Goal: Information Seeking & Learning: Learn about a topic

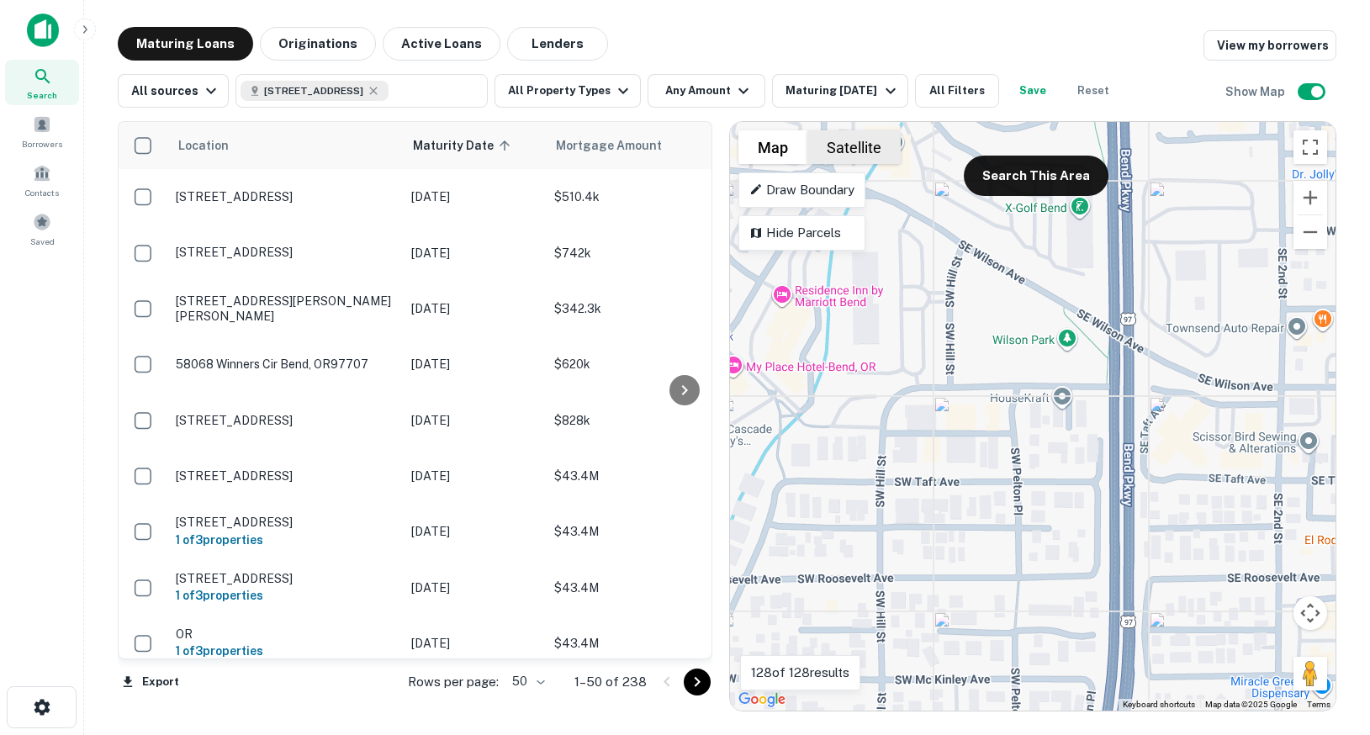
click at [850, 141] on button "Satellite" at bounding box center [853, 147] width 93 height 34
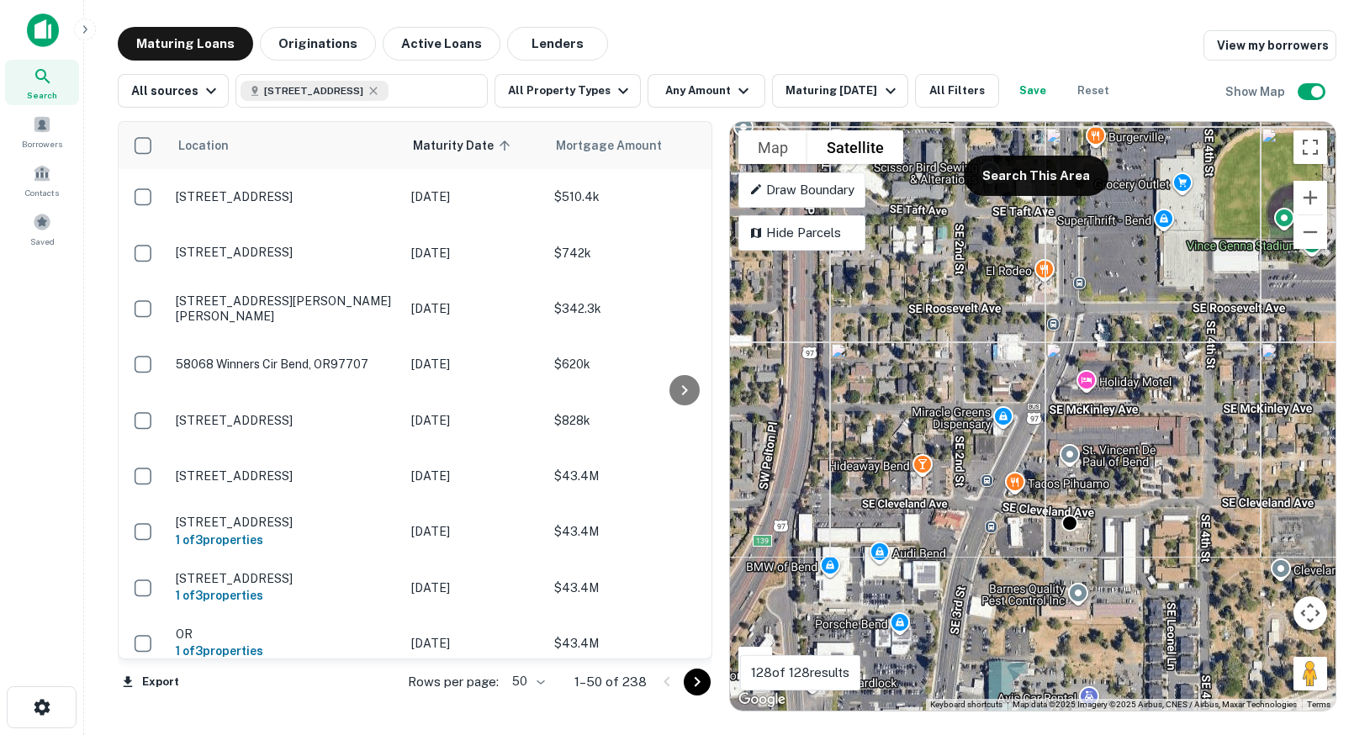
drag, startPoint x: 1162, startPoint y: 523, endPoint x: 840, endPoint y: 251, distance: 422.0
click at [840, 251] on div "To activate drag with keyboard, press Alt + Enter. Once in keyboard drag state,…" at bounding box center [1033, 416] width 606 height 589
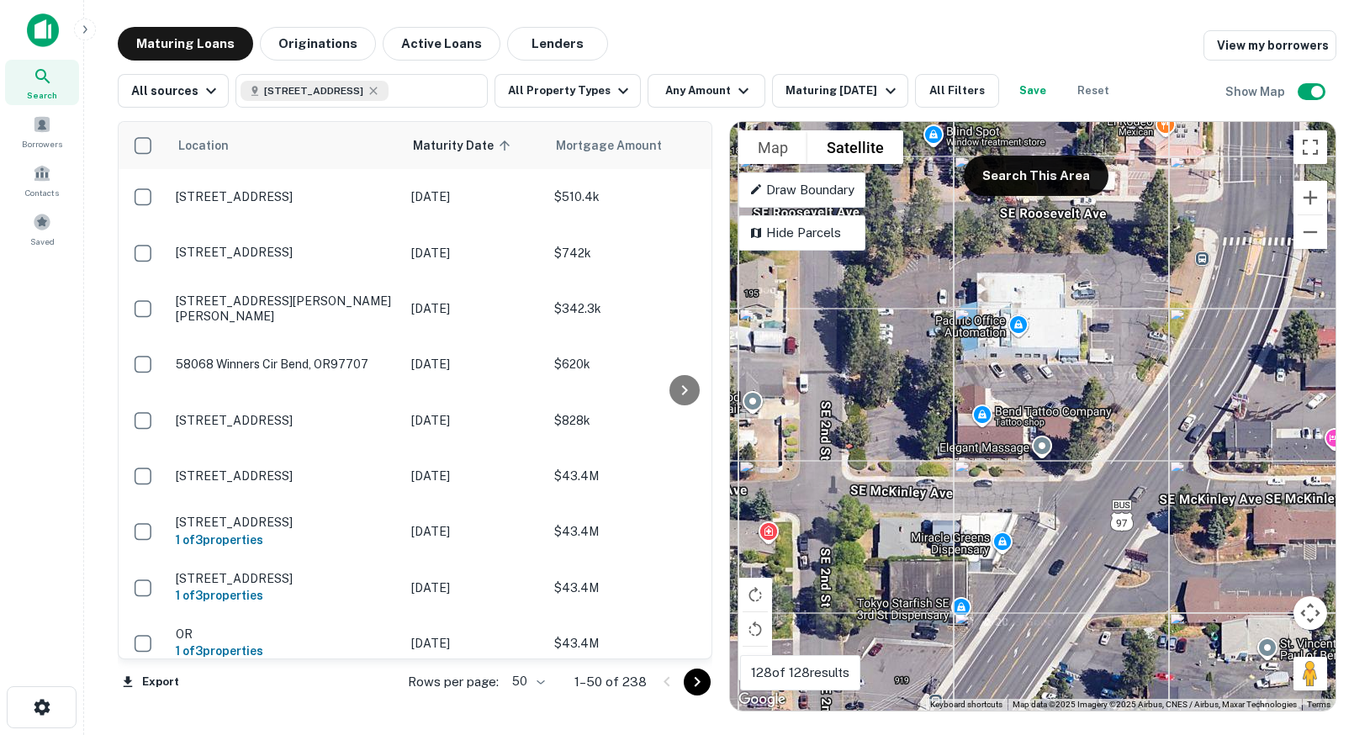
drag, startPoint x: 1037, startPoint y: 408, endPoint x: 910, endPoint y: 408, distance: 127.0
click at [910, 408] on div "To activate drag with keyboard, press Alt + Enter. Once in keyboard drag state,…" at bounding box center [1033, 416] width 606 height 589
click at [926, 428] on div "To activate drag with keyboard, press Alt + Enter. Once in keyboard drag state,…" at bounding box center [1033, 416] width 606 height 589
click at [1062, 389] on div "To activate drag with keyboard, press Alt + Enter. Once in keyboard drag state,…" at bounding box center [1033, 416] width 606 height 589
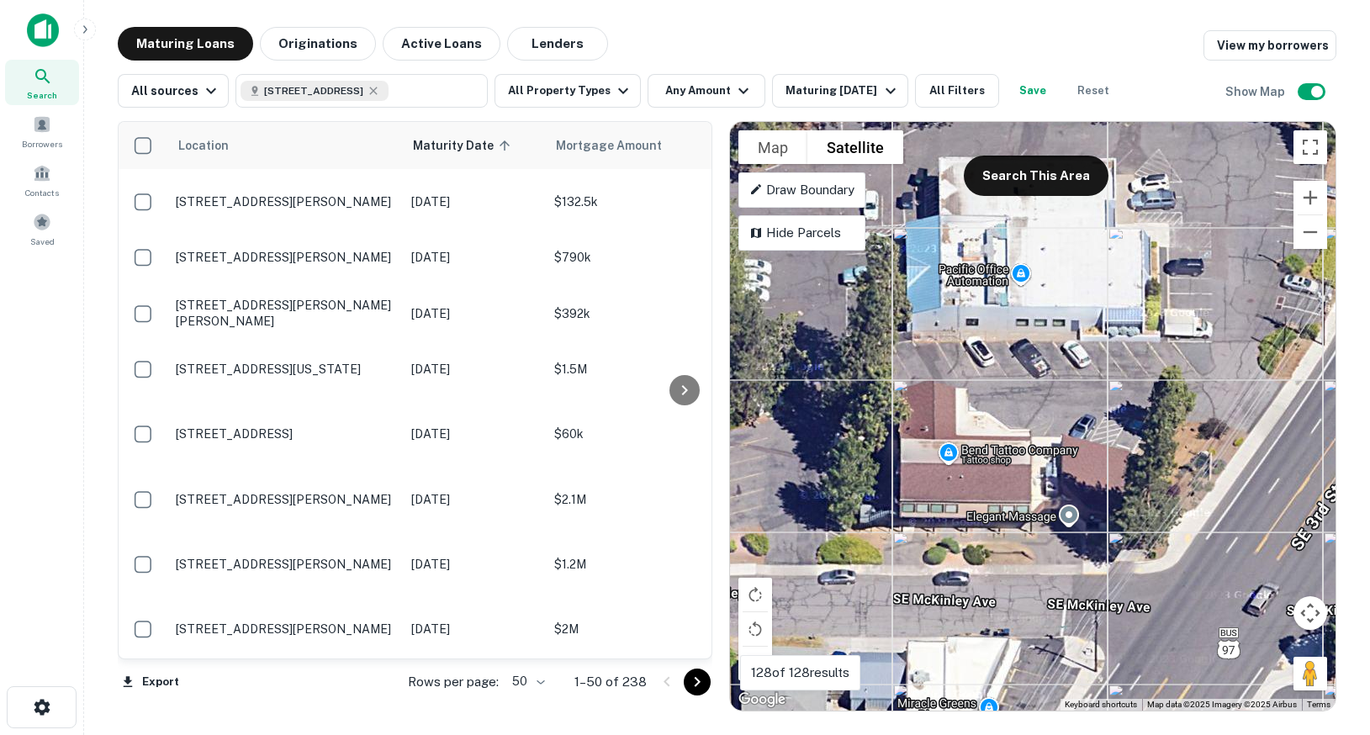
scroll to position [1547, 0]
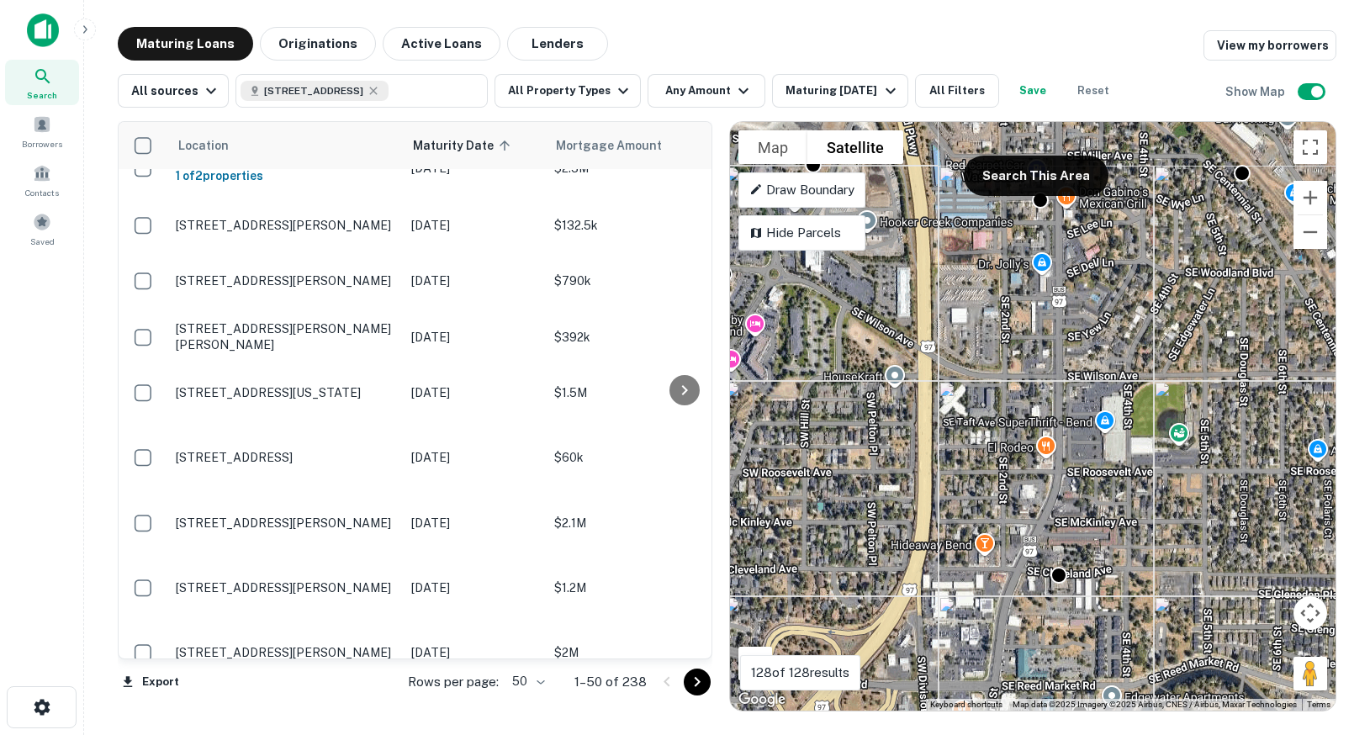
drag, startPoint x: 1019, startPoint y: 386, endPoint x: 1125, endPoint y: 532, distance: 180.5
click at [1125, 532] on div "To activate drag with keyboard, press Alt + Enter. Once in keyboard drag state,…" at bounding box center [1033, 416] width 606 height 589
click at [1051, 178] on button "Search This Area" at bounding box center [1036, 176] width 145 height 40
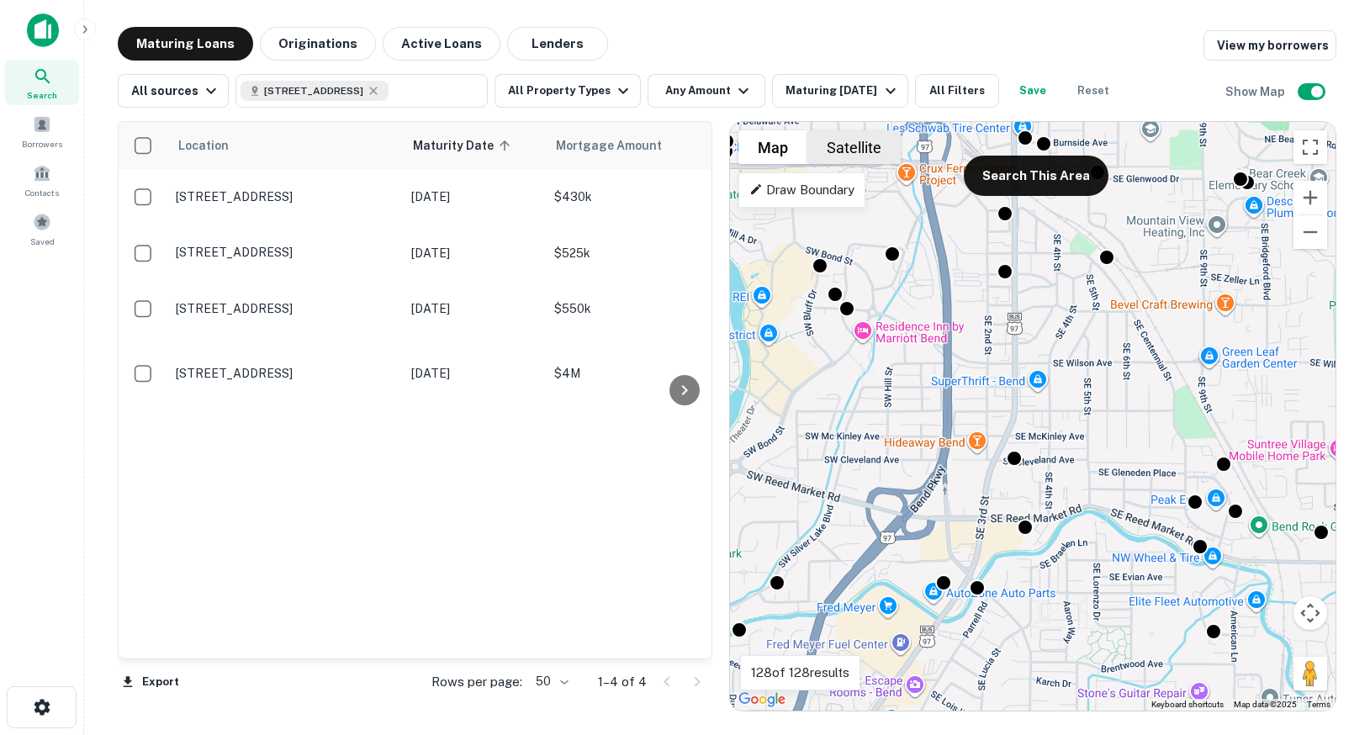
click at [853, 131] on button "Satellite" at bounding box center [853, 147] width 93 height 34
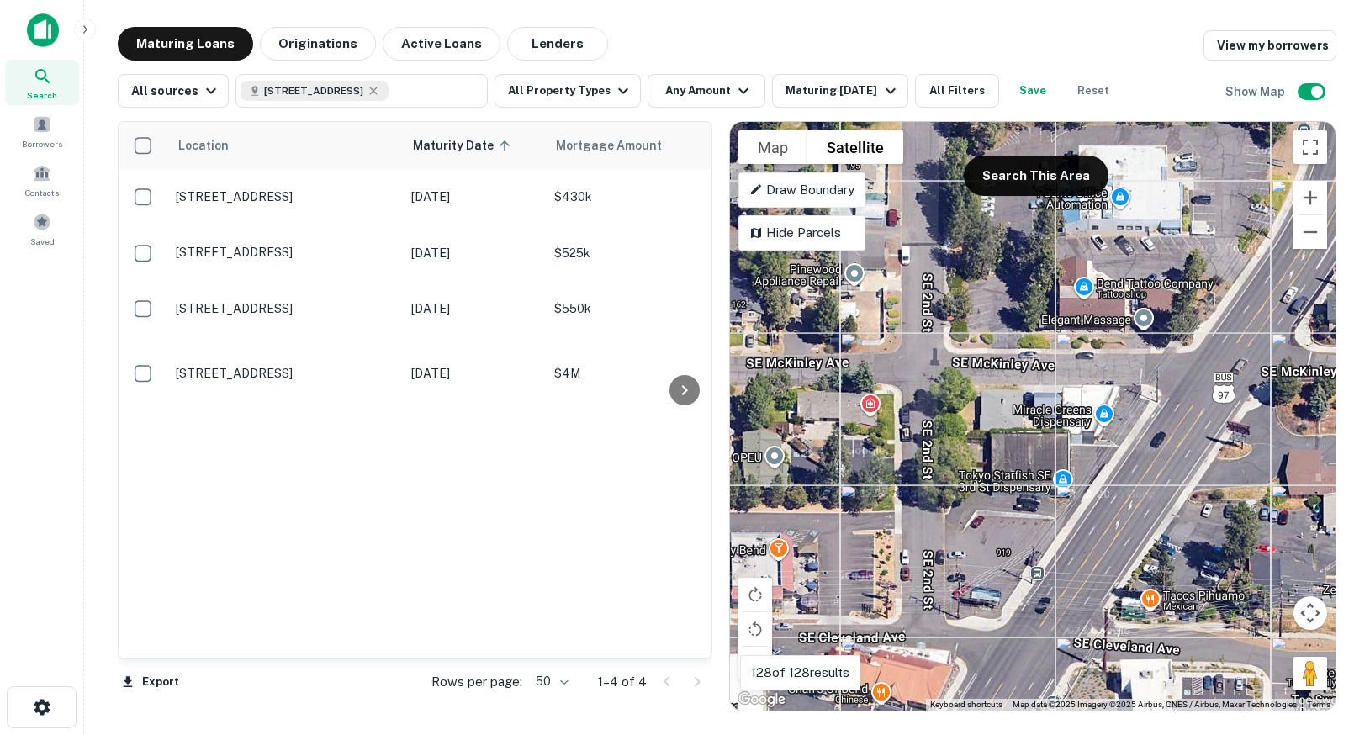
drag, startPoint x: 970, startPoint y: 619, endPoint x: 1032, endPoint y: 410, distance: 217.7
click at [1032, 410] on div "To activate drag with keyboard, press Alt + Enter. Once in keyboard drag state,…" at bounding box center [1033, 416] width 606 height 589
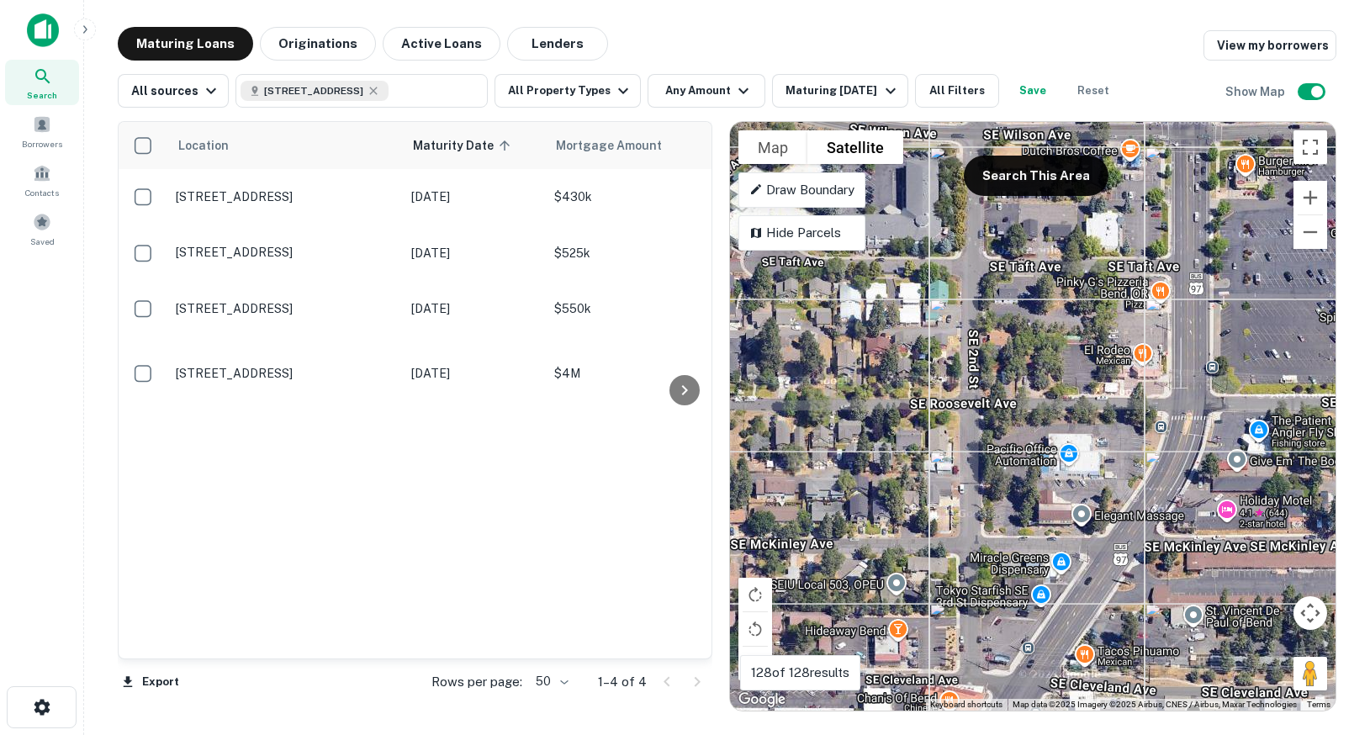
drag, startPoint x: 1083, startPoint y: 264, endPoint x: 1077, endPoint y: 421, distance: 156.6
click at [1077, 421] on div "To activate drag with keyboard, press Alt + Enter. Once in keyboard drag state,…" at bounding box center [1033, 416] width 606 height 589
